Goal: Information Seeking & Learning: Learn about a topic

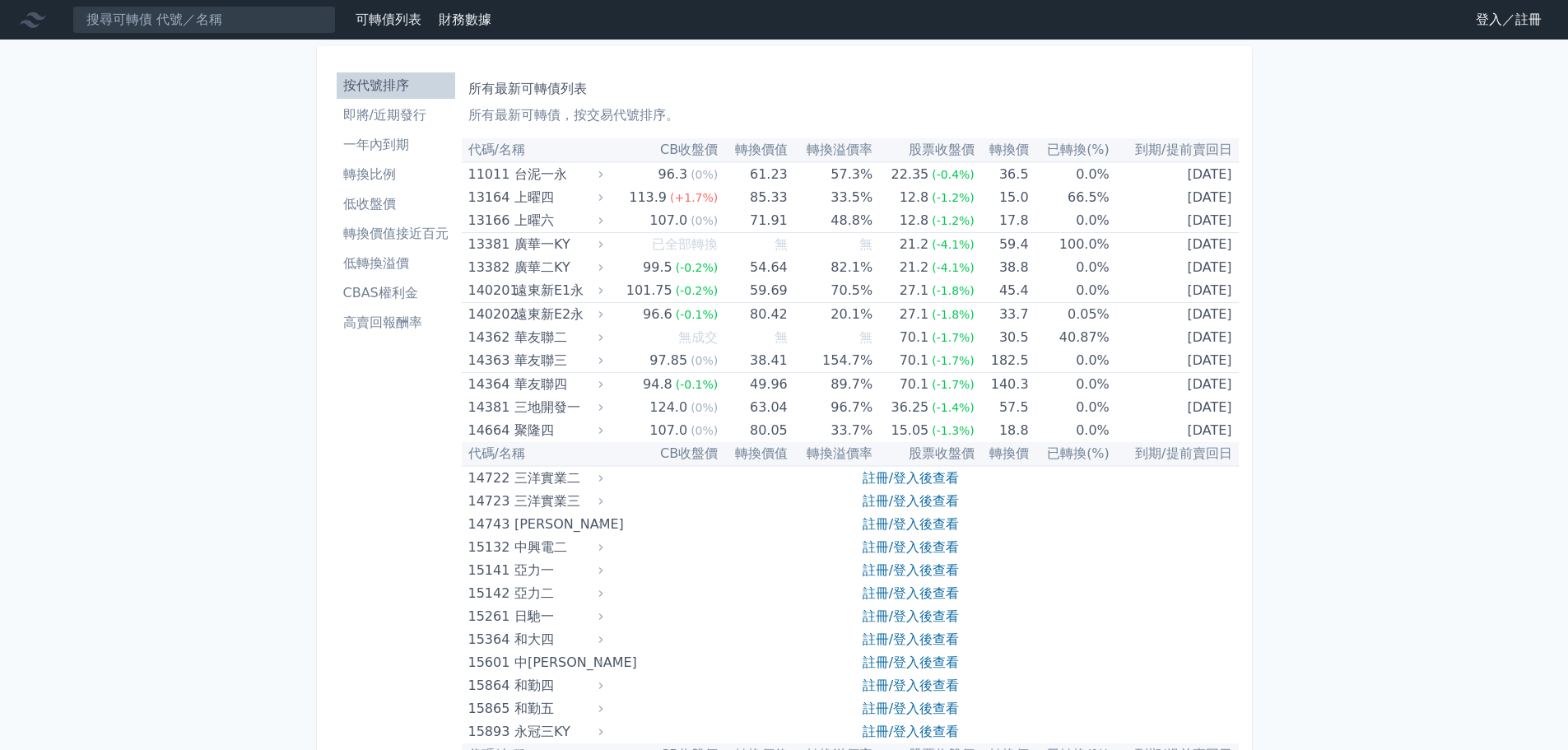
click at [424, 289] on li "CBAS權利金" at bounding box center [395, 293] width 118 height 20
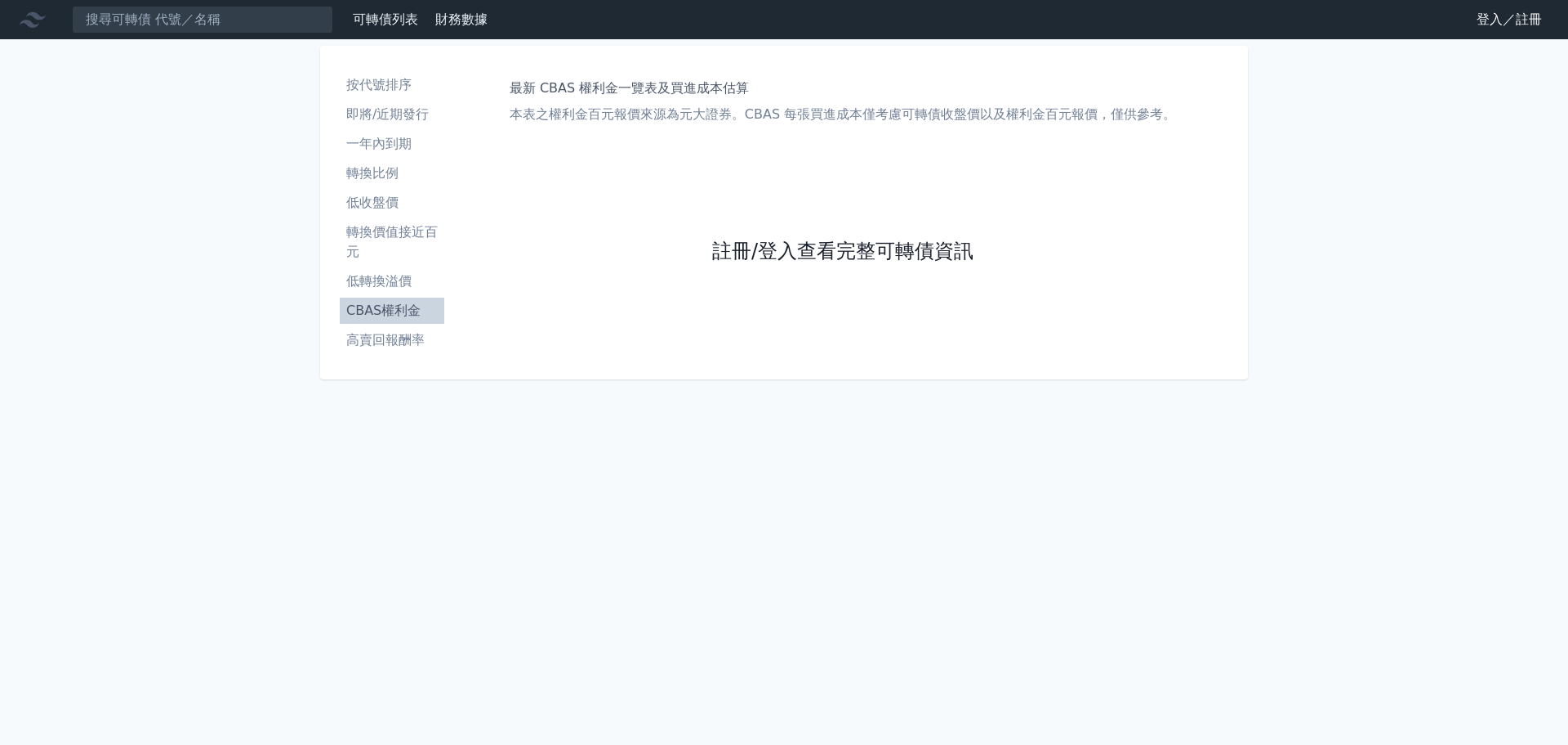
click at [788, 250] on link "註冊/登入查看完整可轉債資訊" at bounding box center [842, 252] width 262 height 26
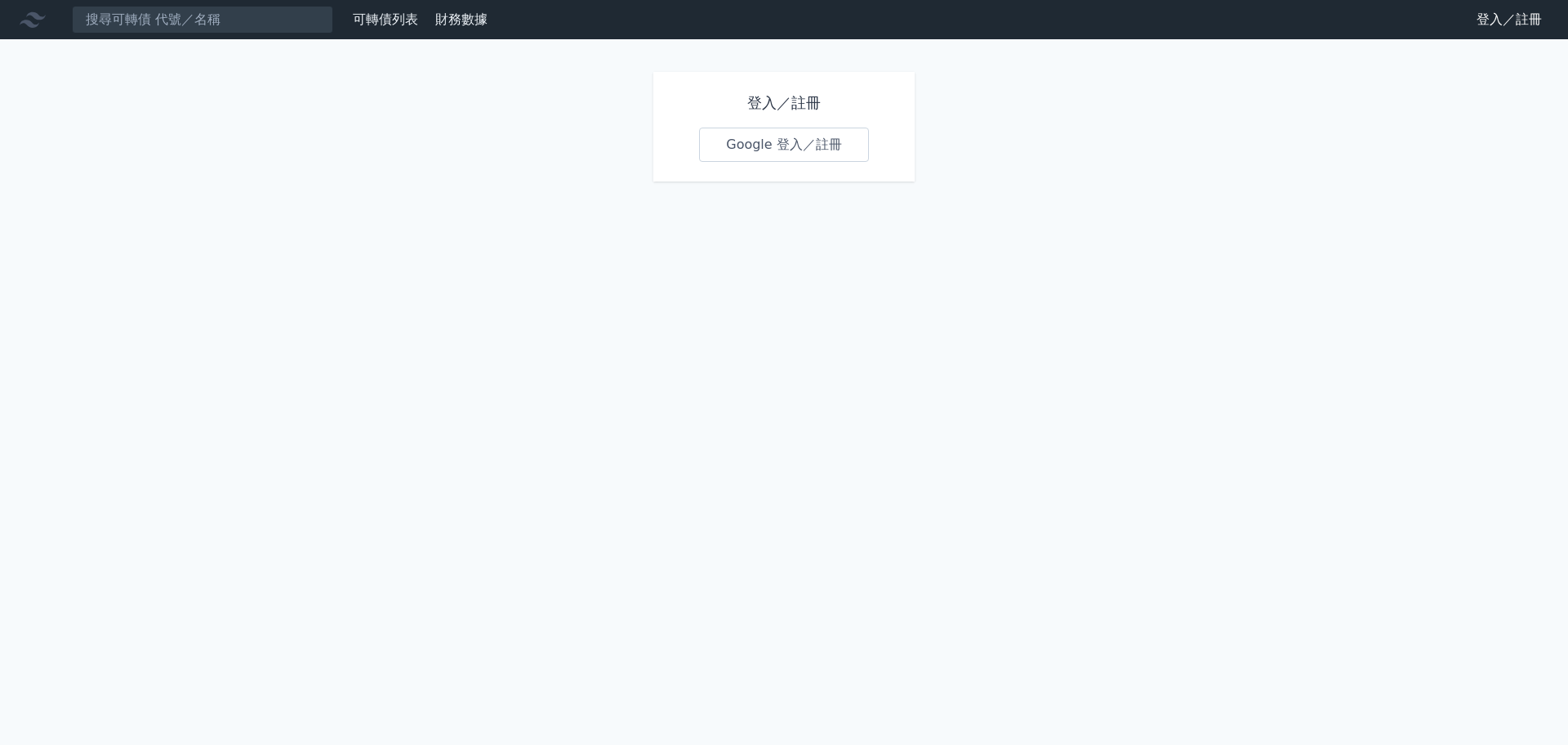
click at [758, 154] on link "Google 登入／註冊" at bounding box center [784, 144] width 170 height 35
